Goal: Task Accomplishment & Management: Use online tool/utility

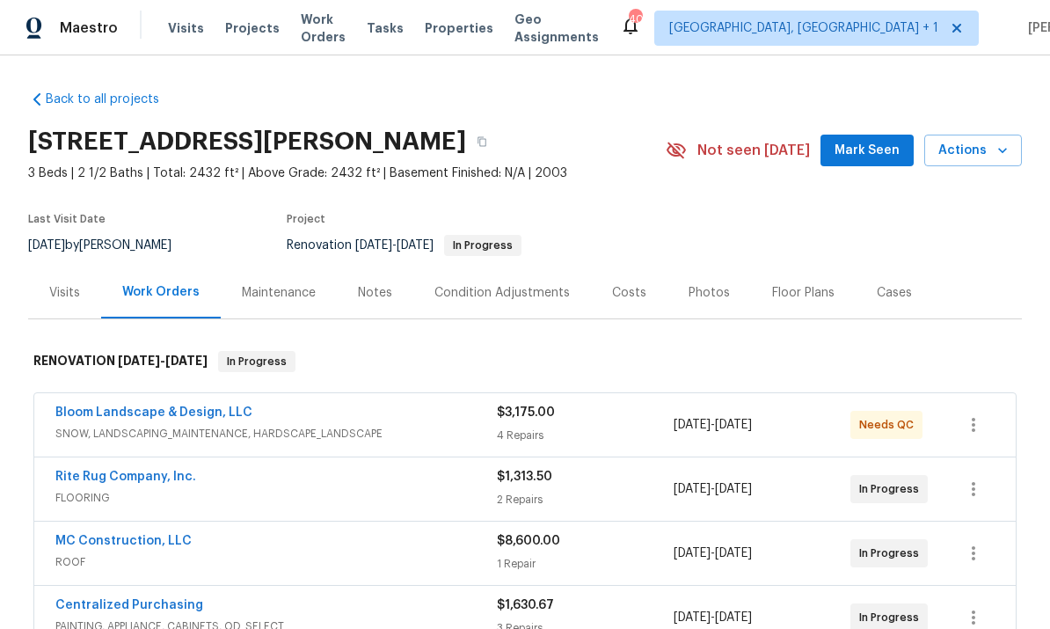
scroll to position [41, 0]
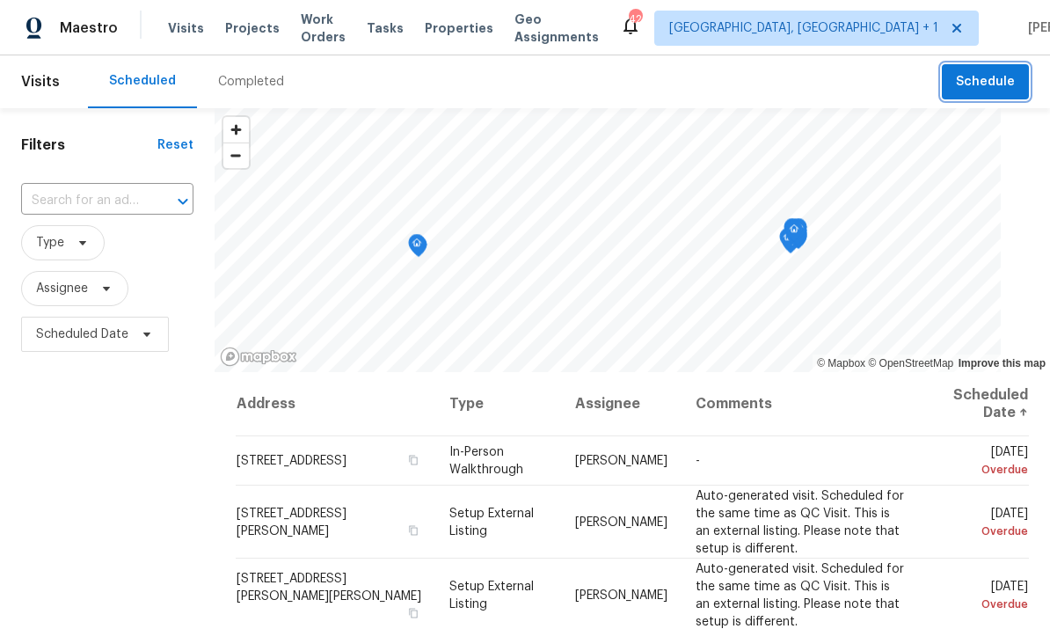
click at [981, 78] on span "Schedule" at bounding box center [985, 82] width 59 height 22
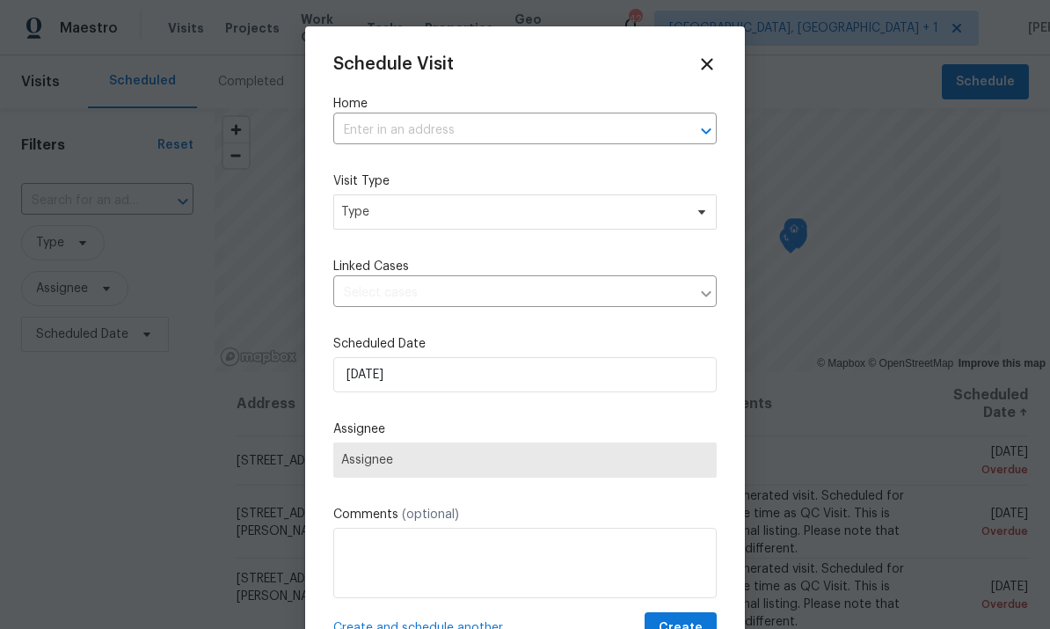
click at [435, 134] on input "text" at bounding box center [500, 130] width 334 height 27
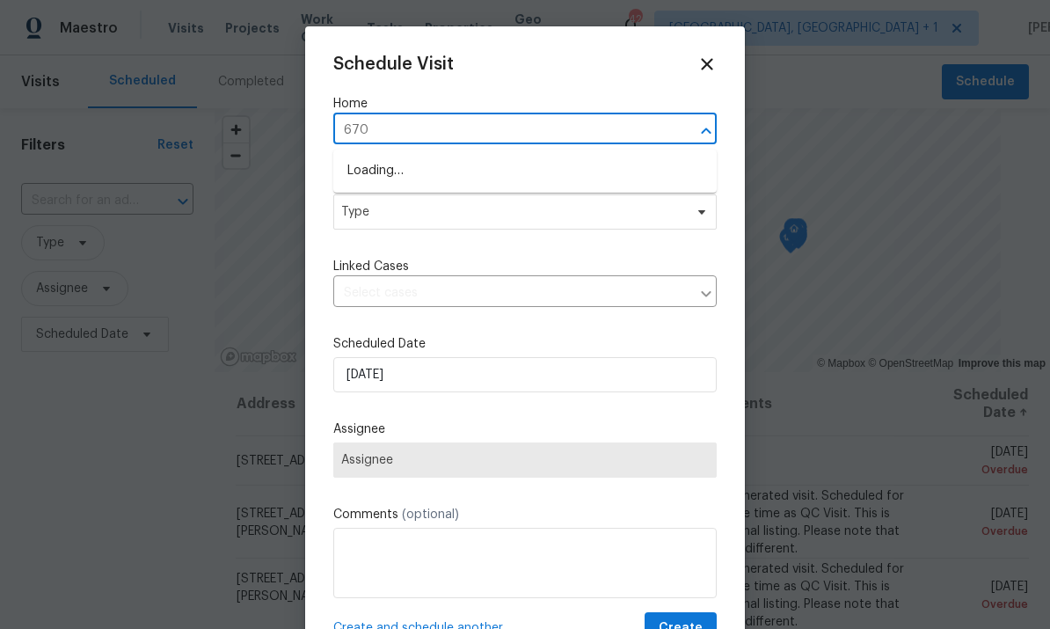
type input "6701"
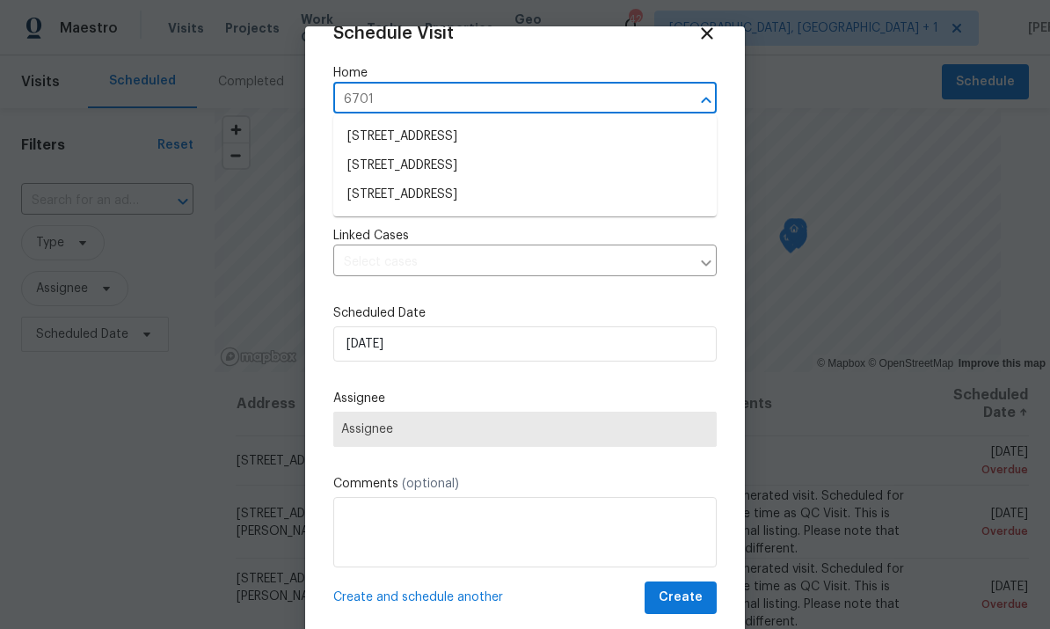
scroll to position [33, 0]
click at [477, 194] on li "[STREET_ADDRESS]" at bounding box center [525, 195] width 384 height 29
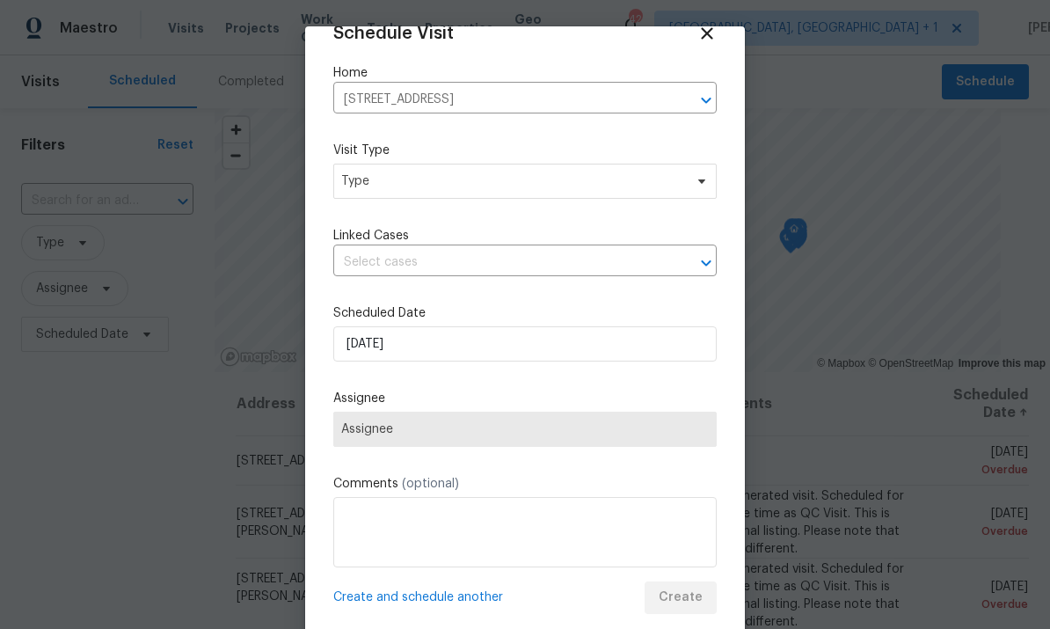
scroll to position [0, 0]
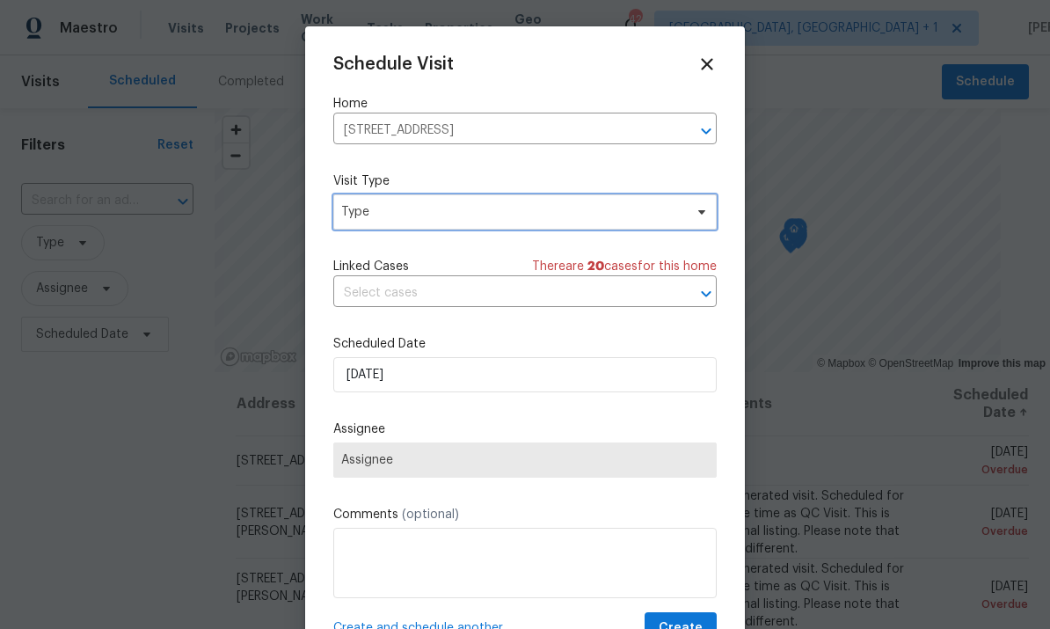
click at [700, 223] on span "Type" at bounding box center [525, 211] width 384 height 35
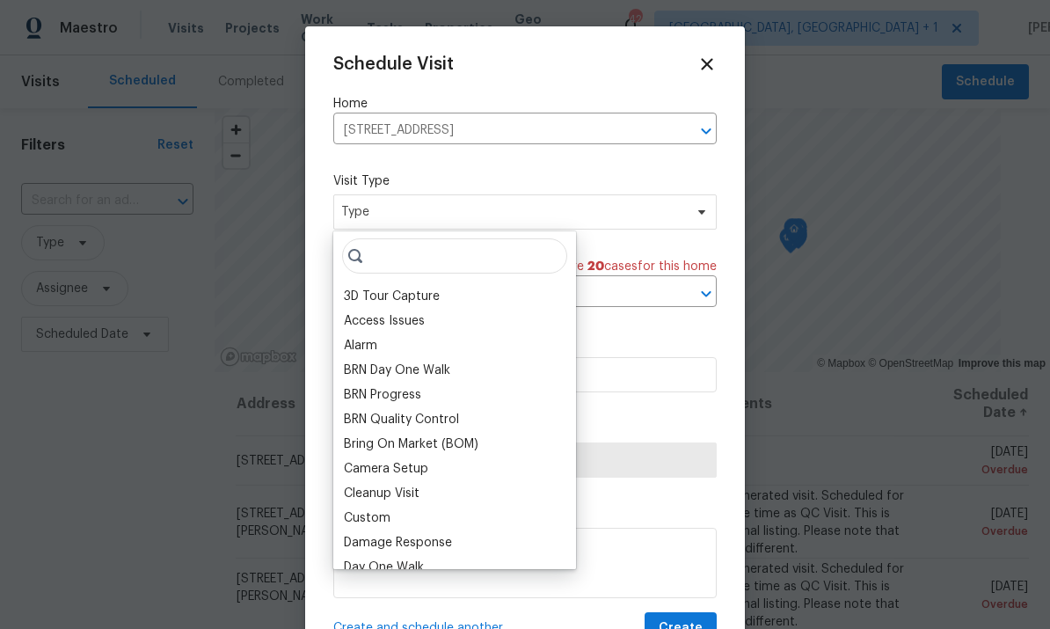
click at [390, 525] on div "Custom" at bounding box center [455, 518] width 232 height 25
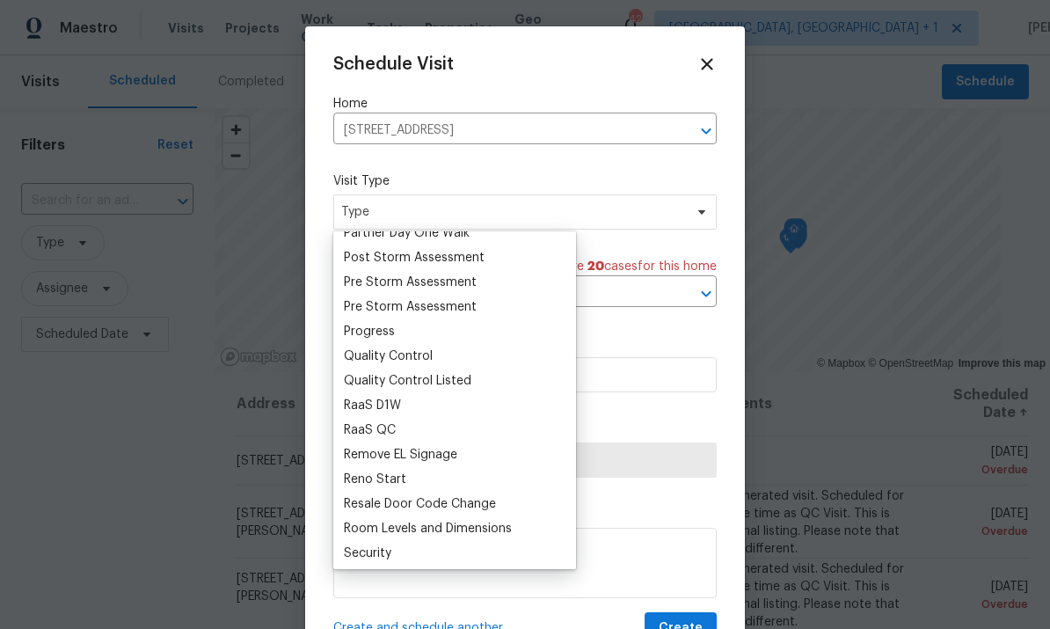
scroll to position [1097, 0]
click at [384, 337] on div "Progress" at bounding box center [369, 333] width 51 height 18
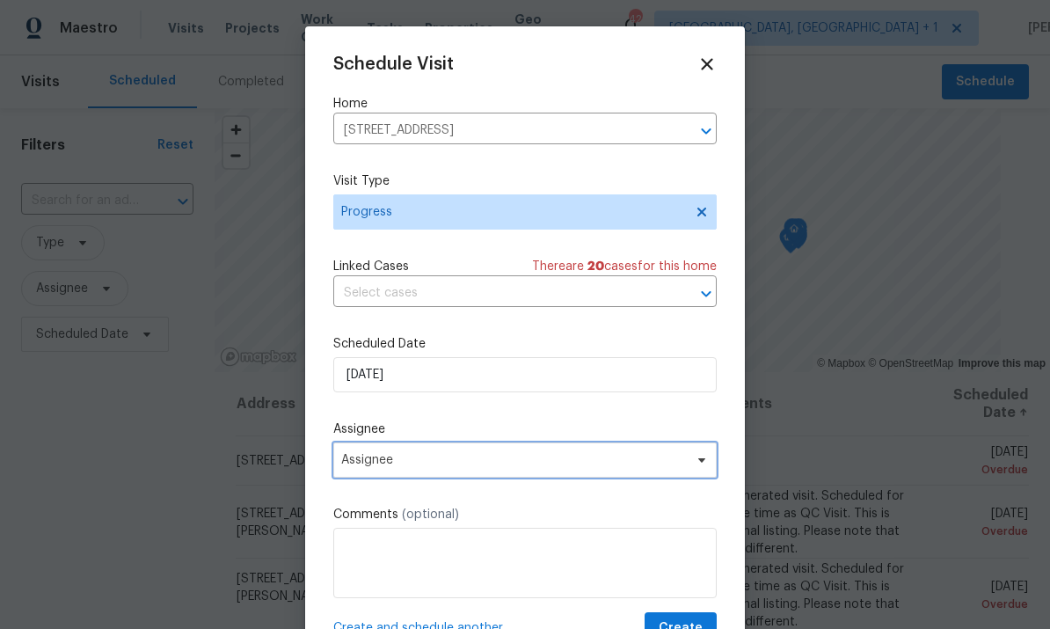
click at [696, 478] on span "Assignee" at bounding box center [525, 460] width 384 height 35
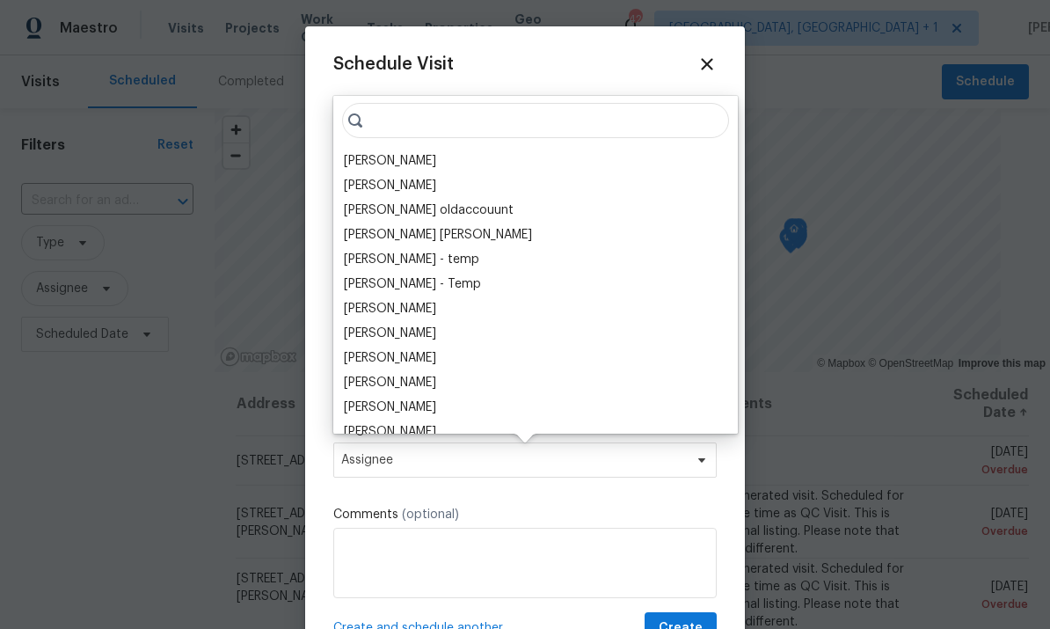
click at [408, 157] on div "[PERSON_NAME]" at bounding box center [390, 161] width 92 height 18
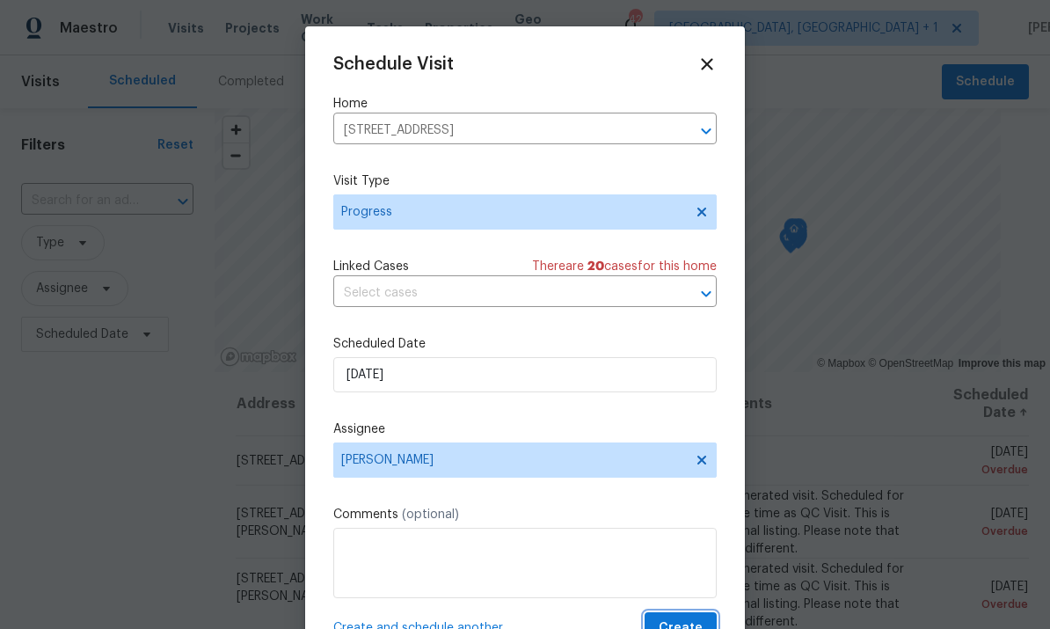
click at [684, 619] on button "Create" at bounding box center [681, 628] width 72 height 33
